Goal: Transaction & Acquisition: Purchase product/service

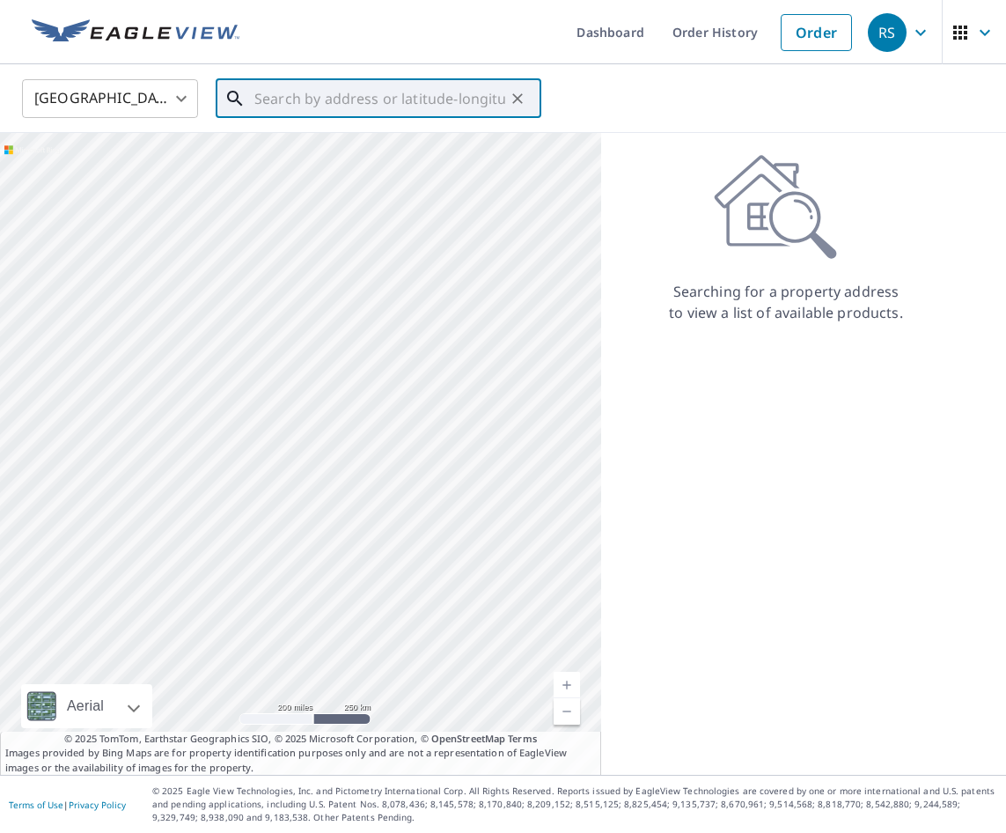
click at [304, 105] on input "text" at bounding box center [379, 98] width 251 height 49
paste input "[STREET_ADDRESS]"
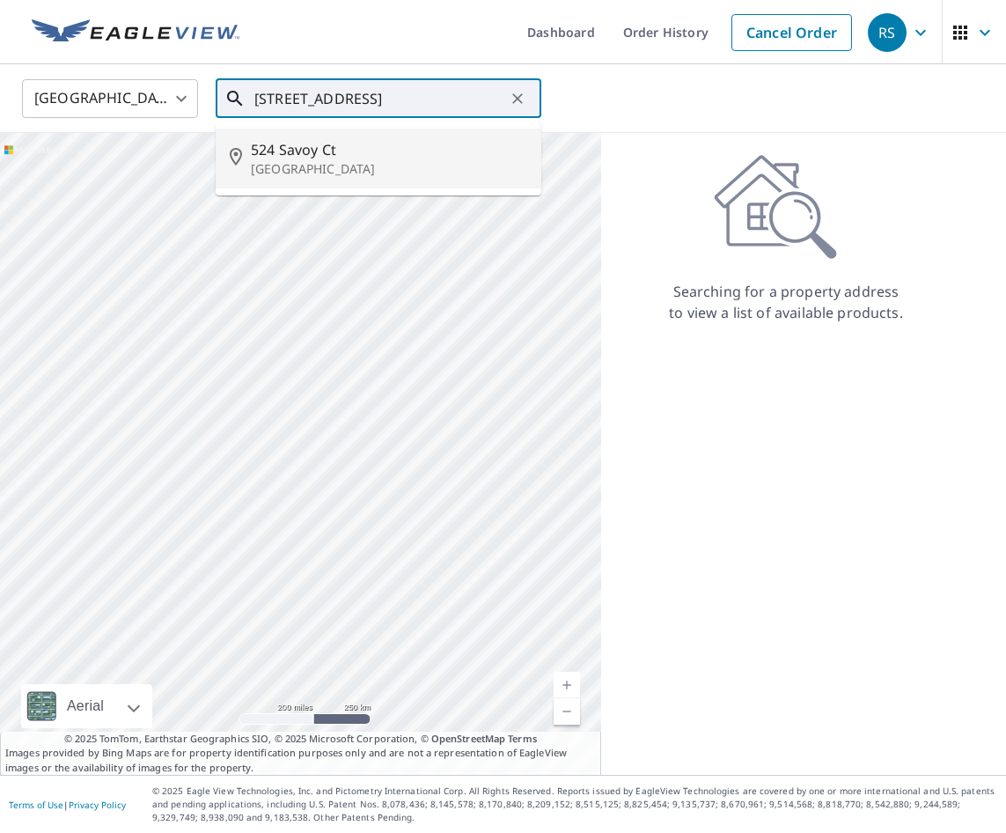
click at [324, 158] on span "524 Savoy Ct" at bounding box center [389, 149] width 276 height 21
type input "[STREET_ADDRESS]"
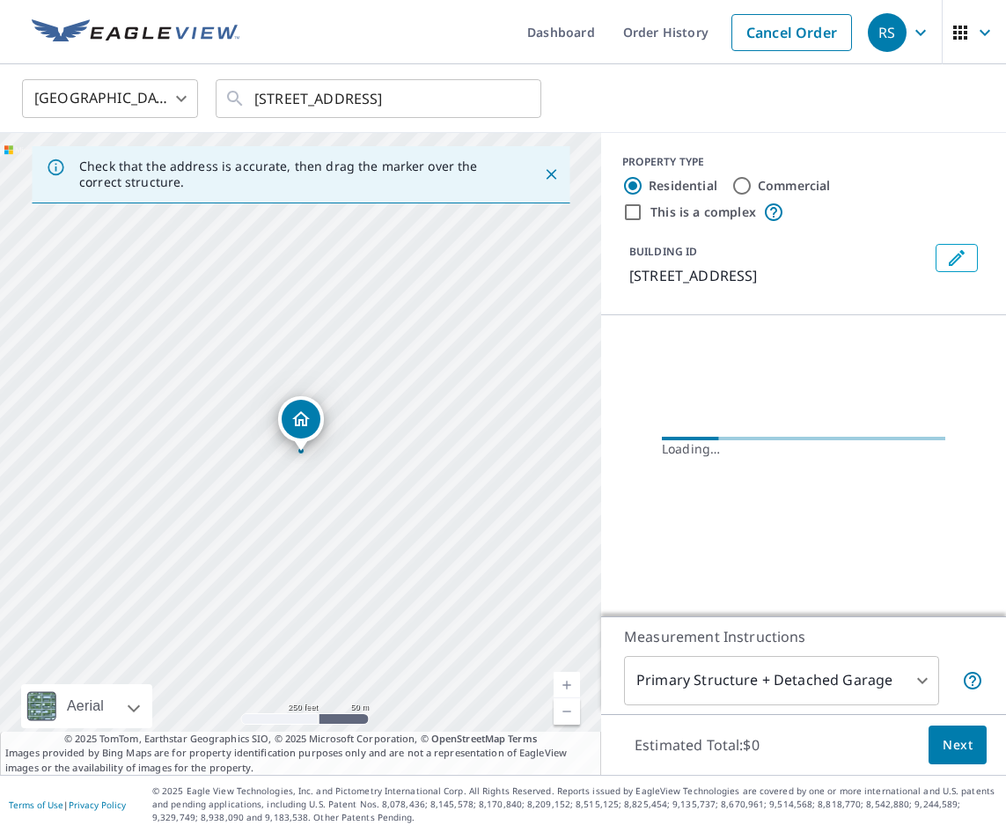
scroll to position [0, 0]
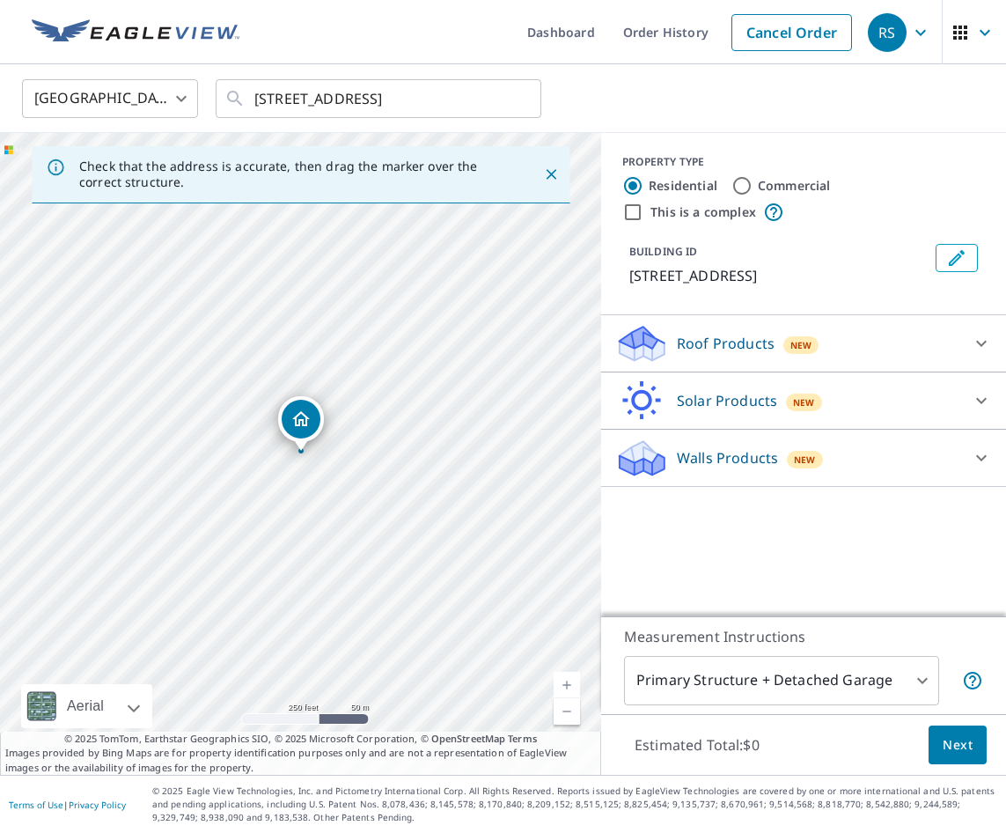
click at [729, 473] on div "Walls Products New" at bounding box center [787, 458] width 345 height 41
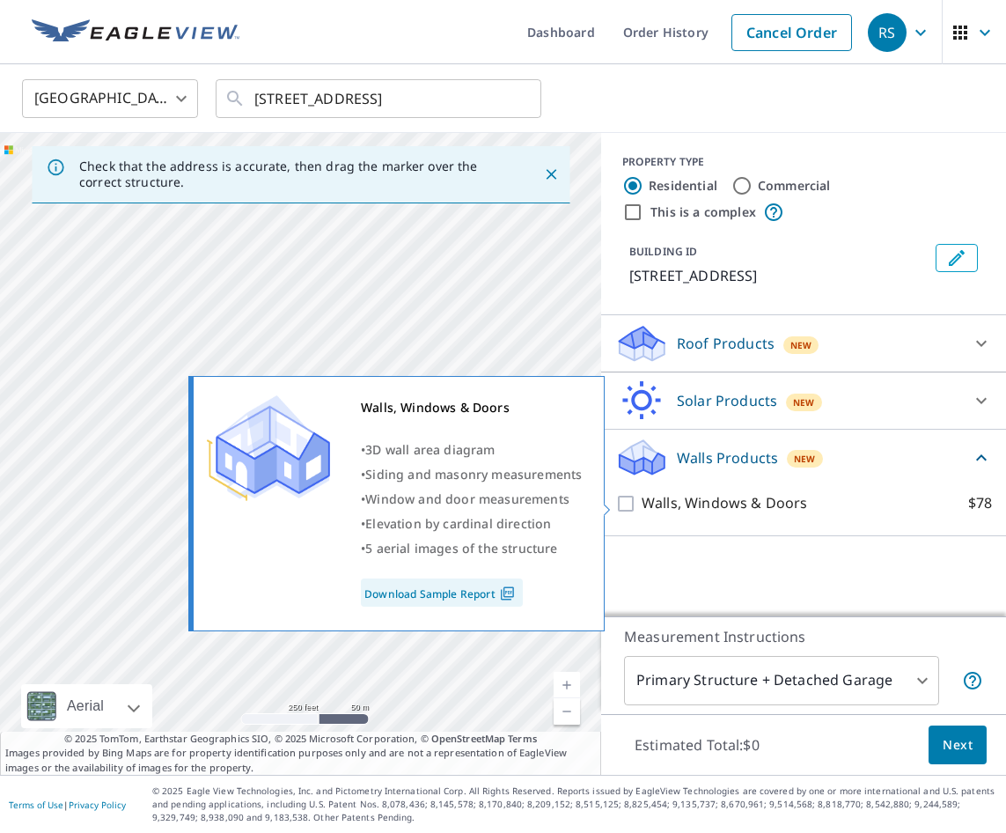
click at [626, 504] on input "Walls, Windows & Doors $78" at bounding box center [628, 503] width 26 height 21
checkbox input "true"
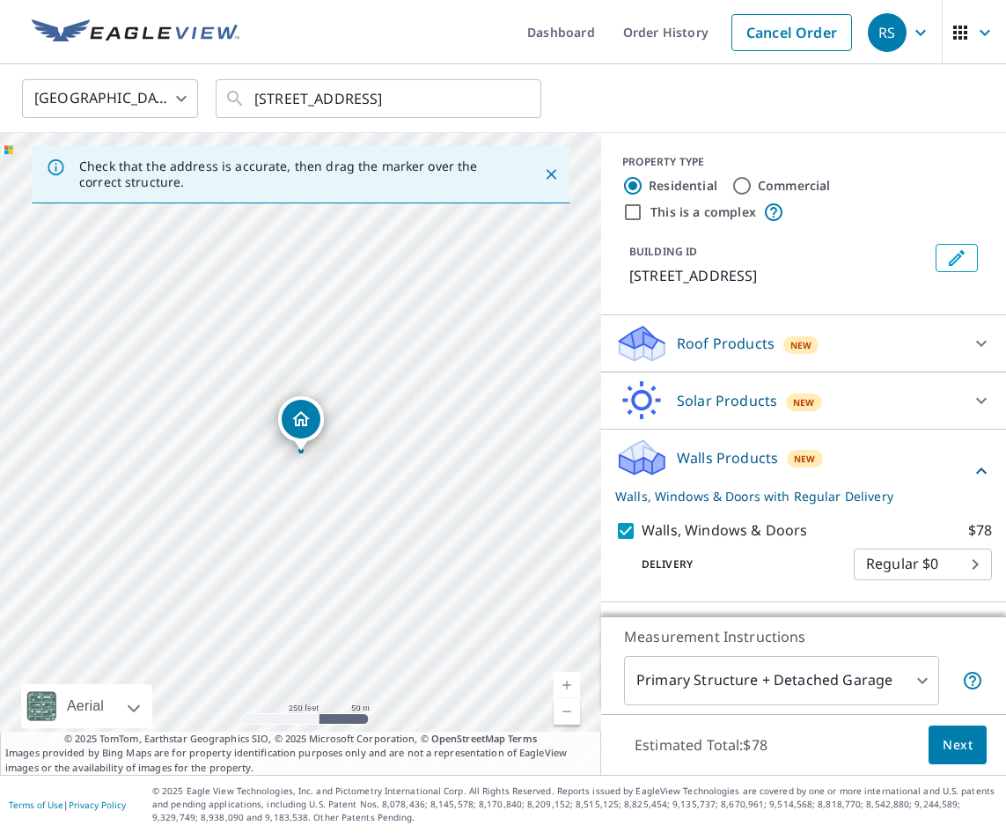
click at [974, 734] on button "Next" at bounding box center [958, 745] width 58 height 40
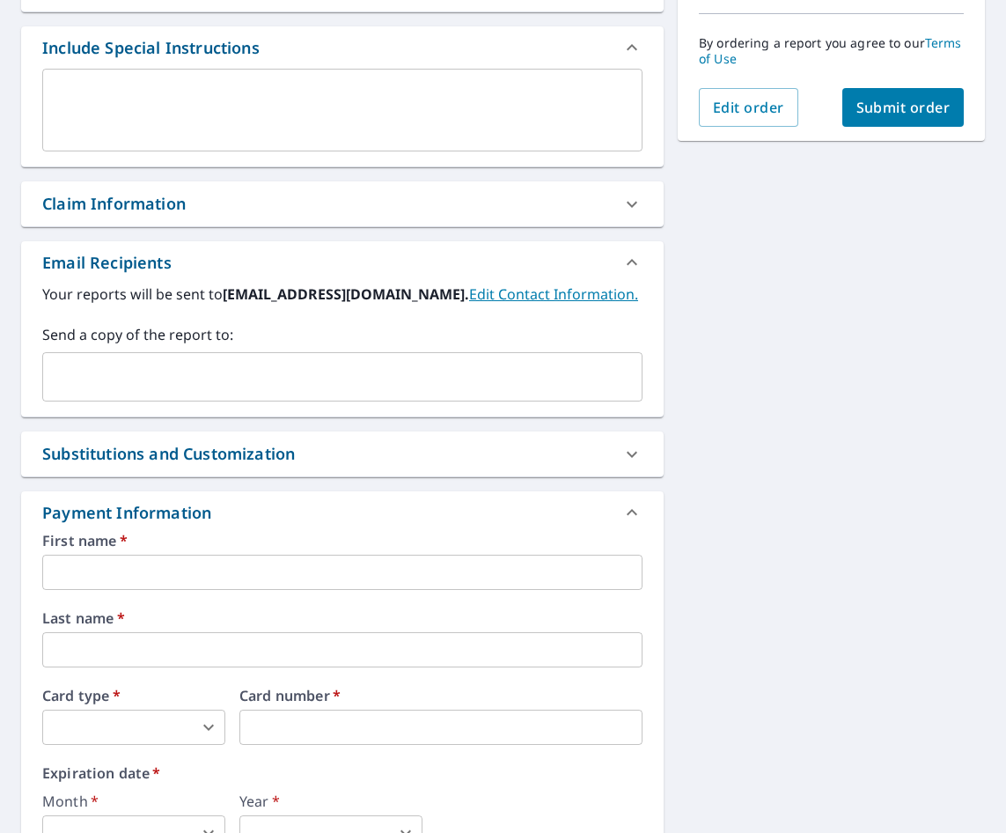
scroll to position [696, 0]
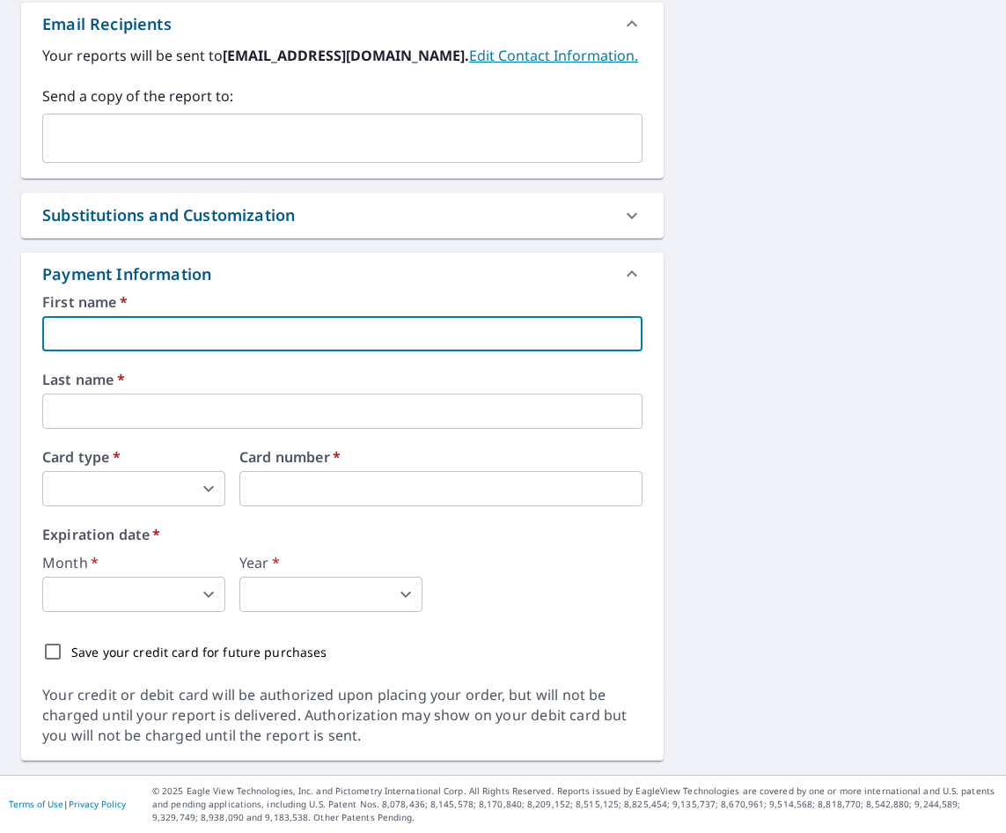
click at [119, 336] on input "text" at bounding box center [342, 333] width 600 height 35
type input "[PERSON_NAME]"
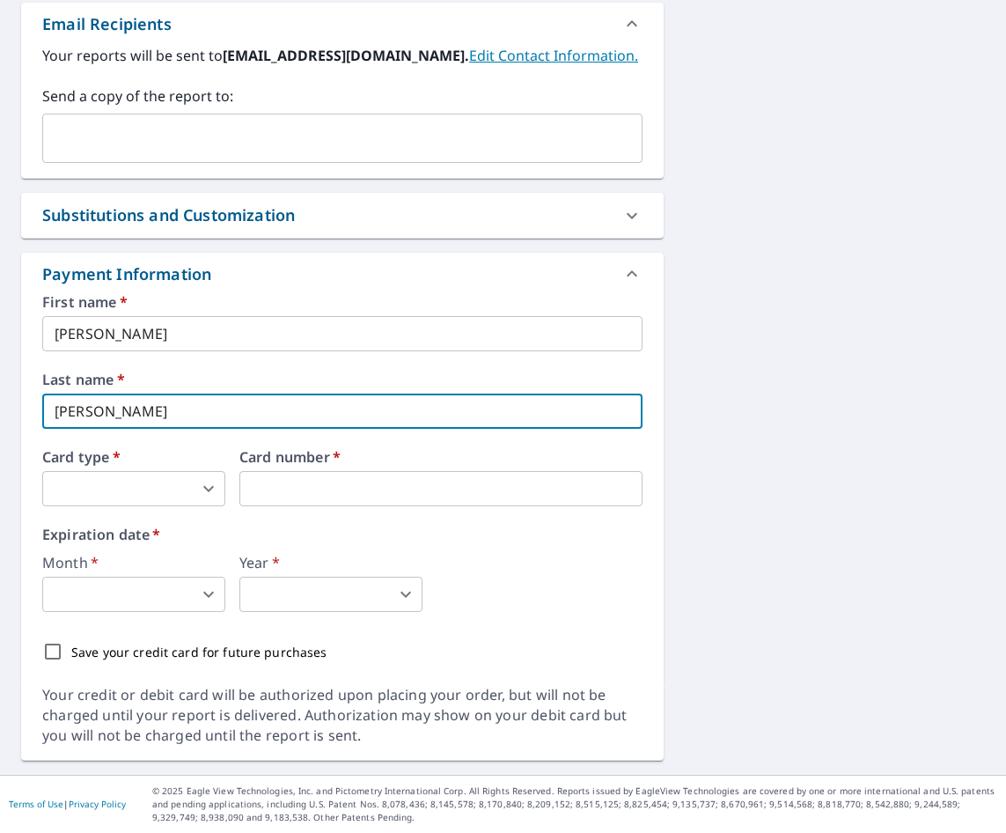
type input "[PERSON_NAME]"
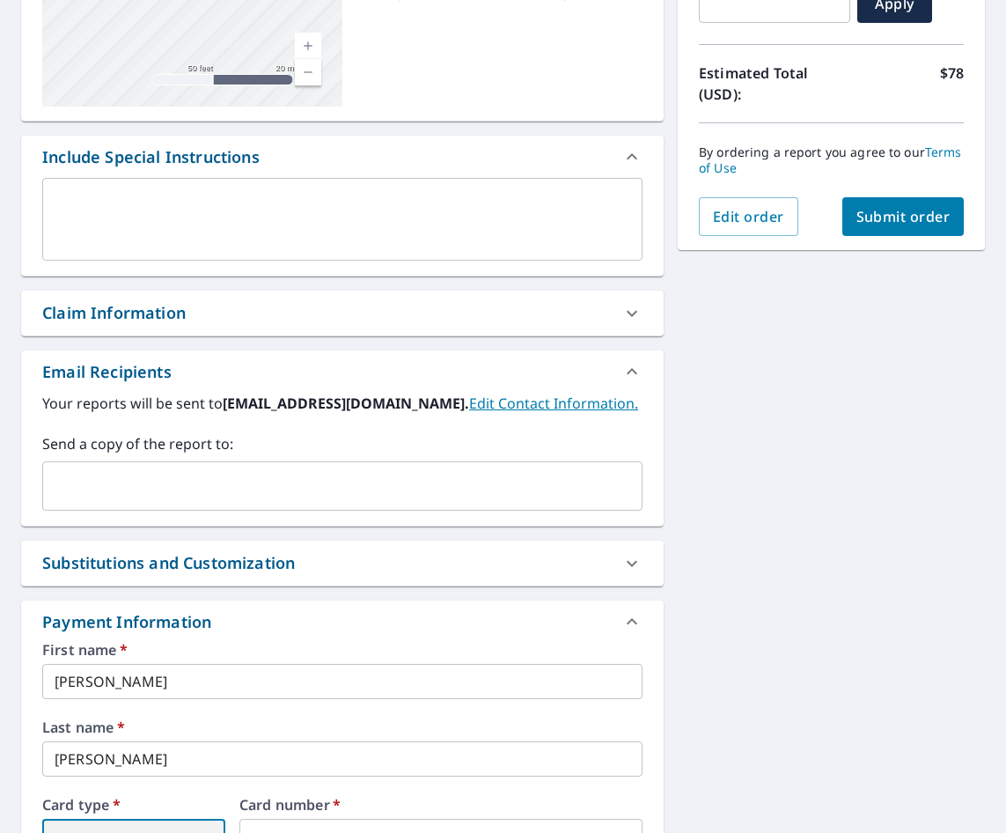
scroll to position [581, 0]
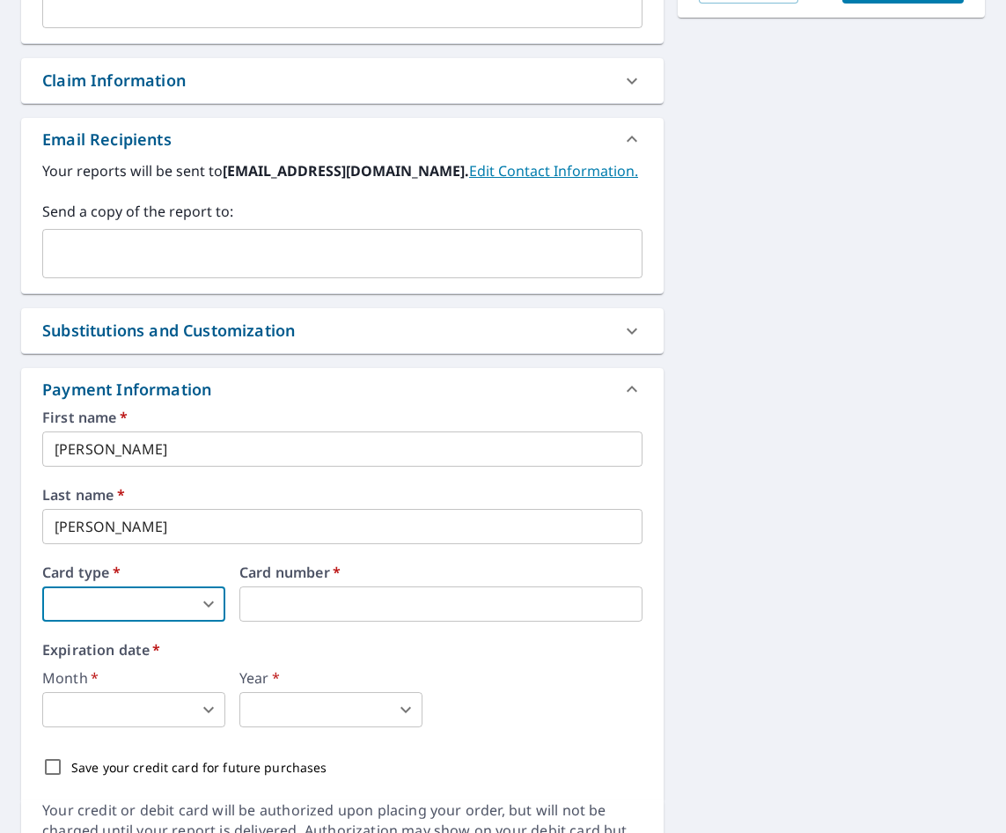
click at [133, 614] on body "RS RS Dashboard Order History Cancel Order RS Dashboard / Finalize Order Finali…" at bounding box center [503, 416] width 1006 height 833
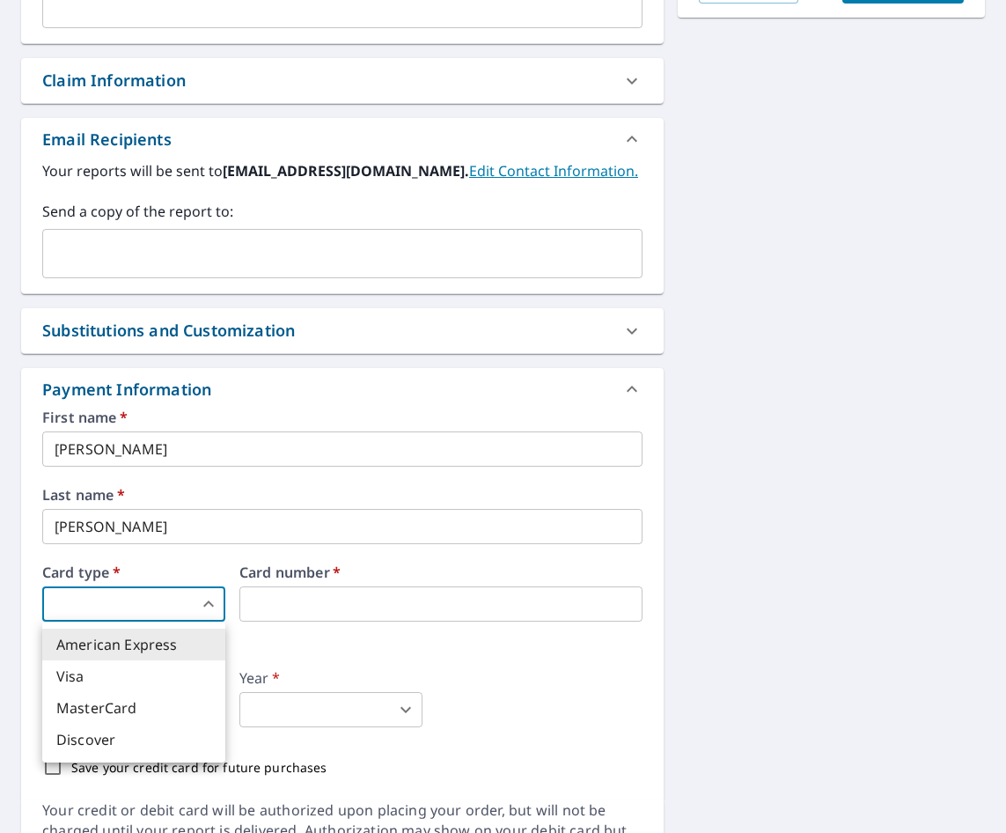
click at [118, 674] on li "Visa" at bounding box center [133, 676] width 183 height 32
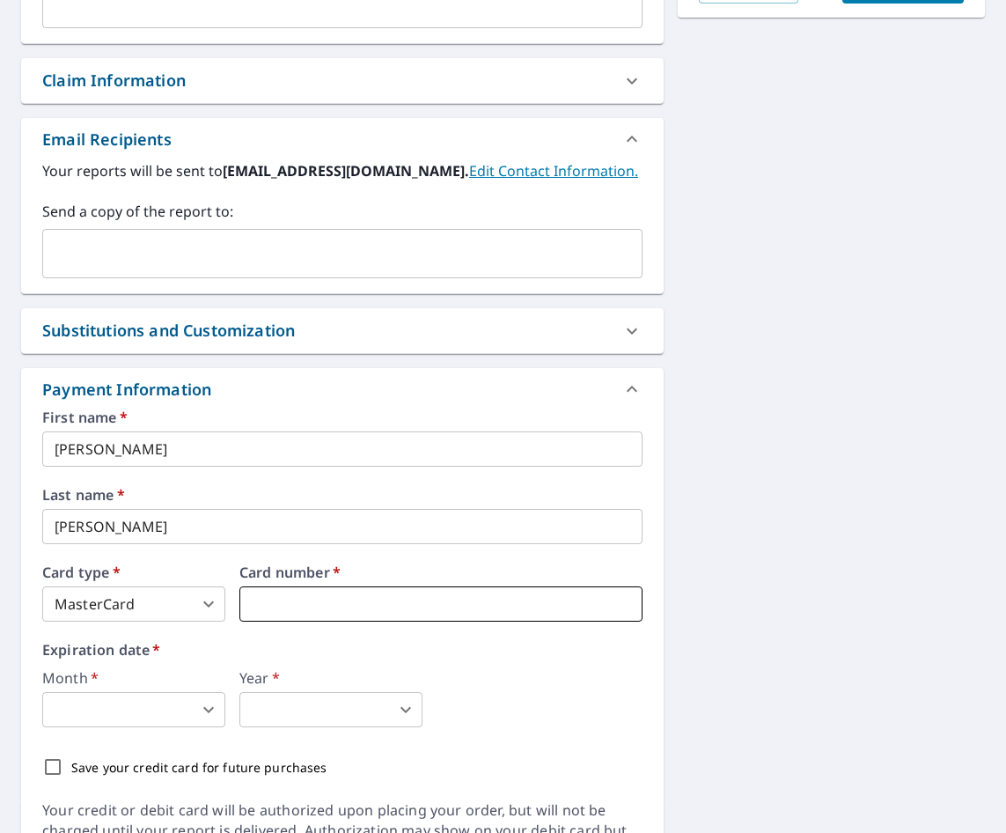
type input "2"
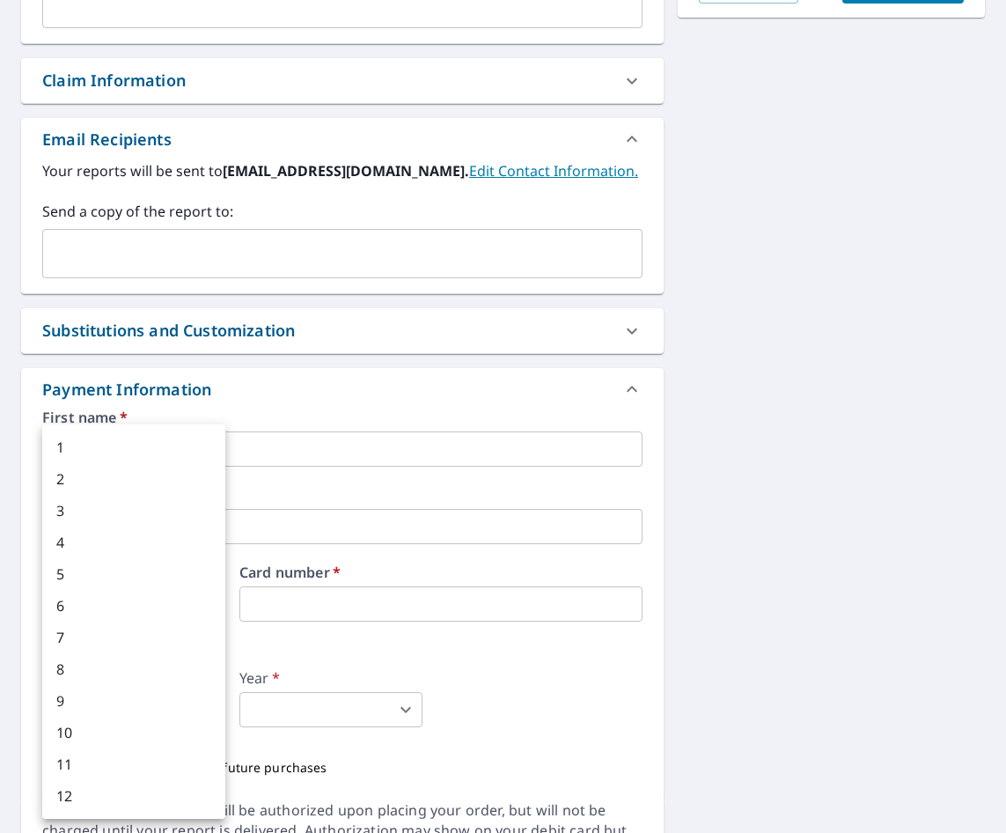
click at [154, 708] on body "RS RS Dashboard Order History Cancel Order RS Dashboard / Finalize Order Finali…" at bounding box center [503, 416] width 1006 height 833
click at [104, 792] on li "12" at bounding box center [133, 796] width 183 height 32
type input "12"
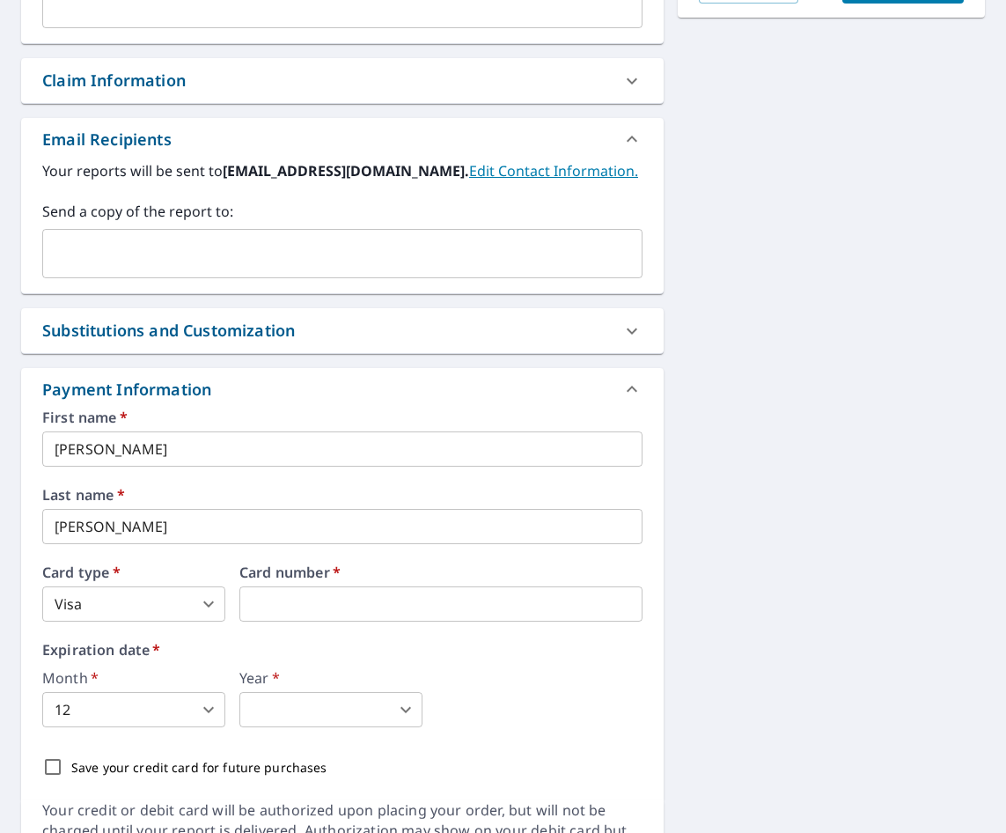
click at [340, 709] on body "RS RS Dashboard Order History Cancel Order RS Dashboard / Finalize Order Finali…" at bounding box center [503, 416] width 1006 height 833
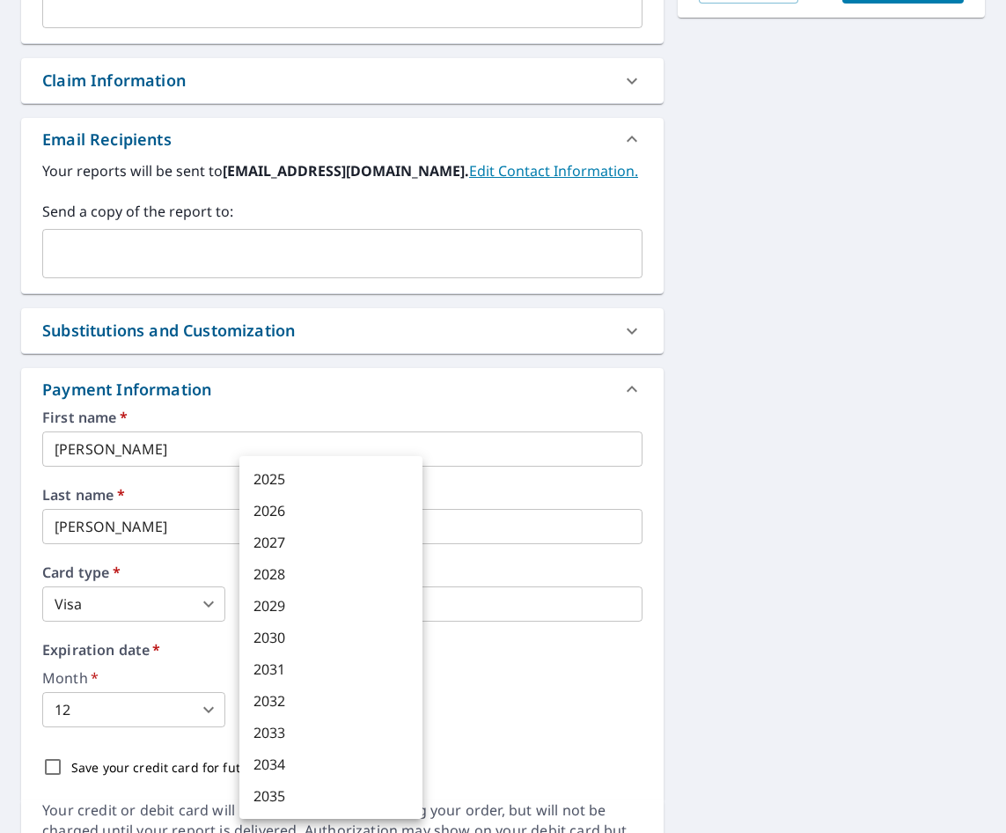
click at [289, 505] on li "2026" at bounding box center [330, 511] width 183 height 32
type input "2026"
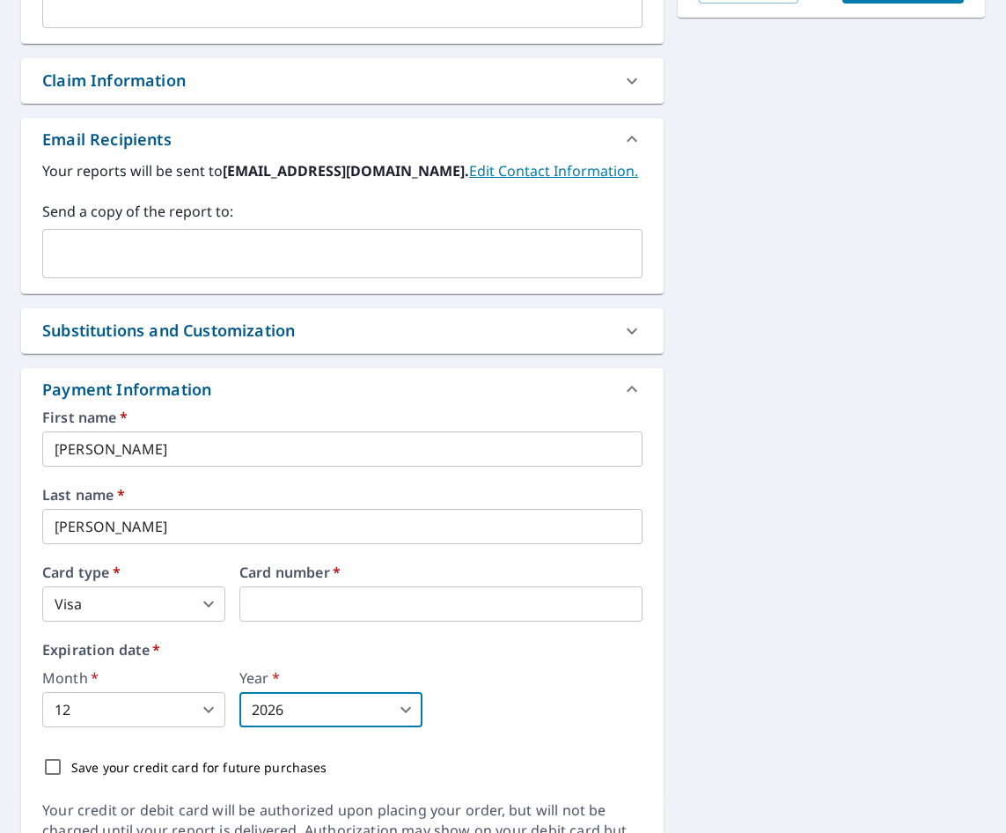
click at [605, 687] on div "Month   * 12 12 ​ Year   * 2026 2026 ​" at bounding box center [342, 699] width 600 height 56
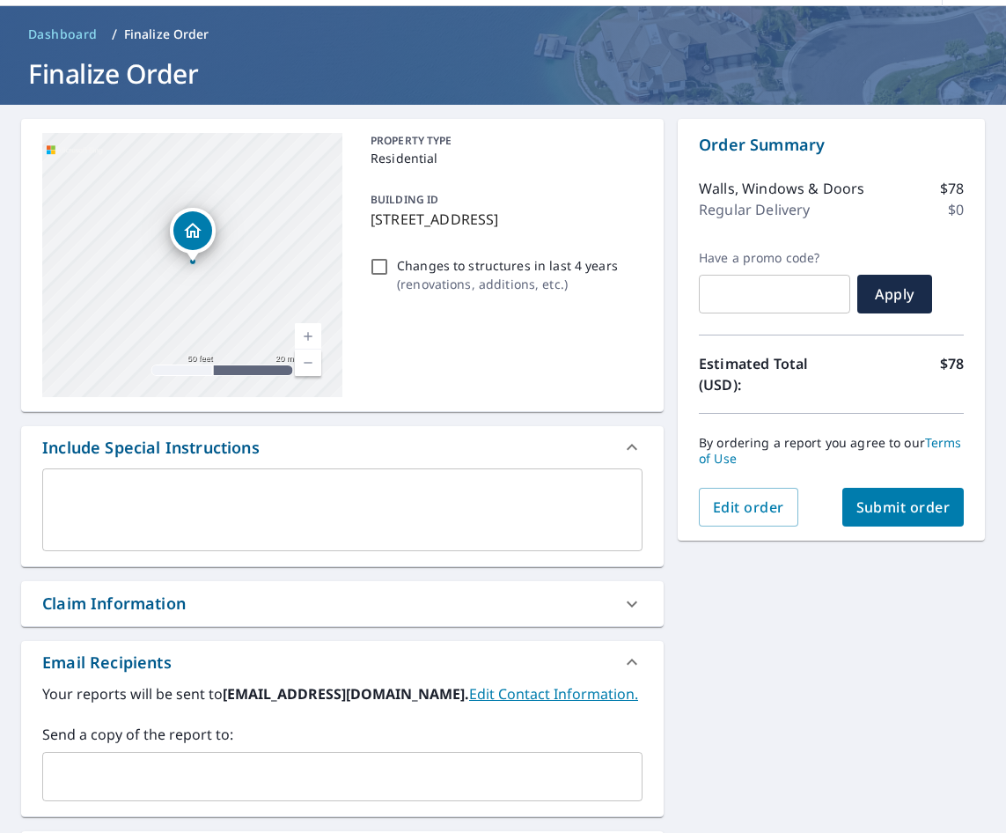
scroll to position [0, 0]
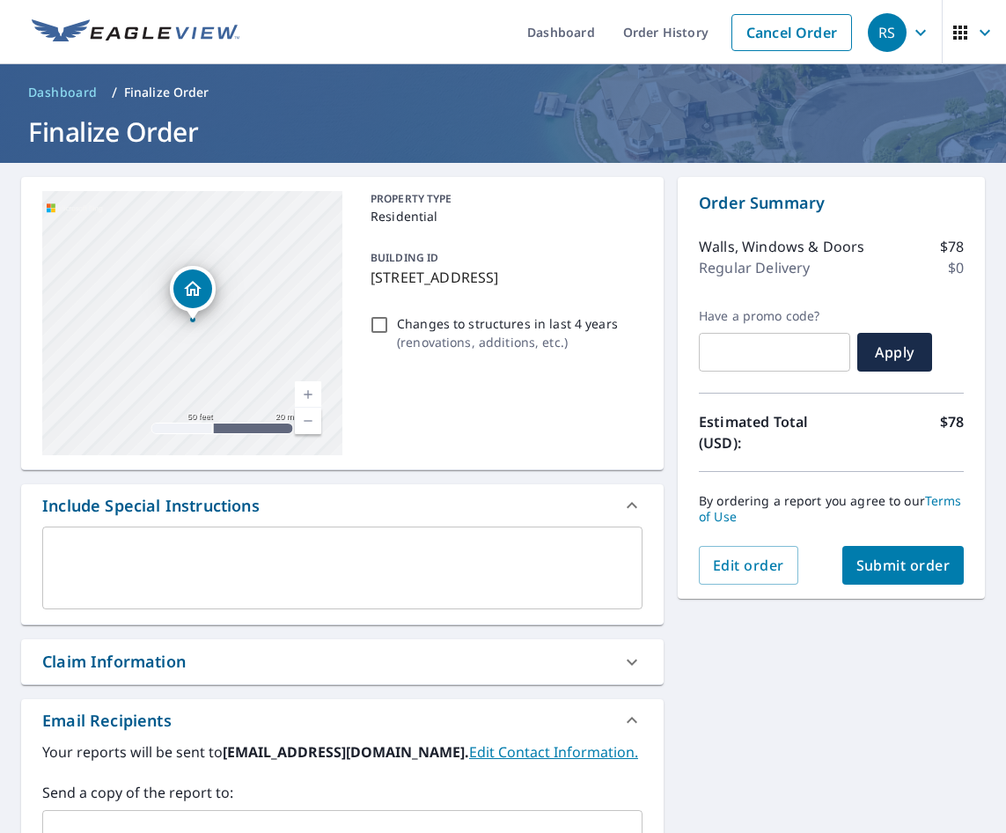
click at [885, 568] on span "Submit order" at bounding box center [904, 565] width 94 height 19
